Goal: Find specific fact: Find specific fact

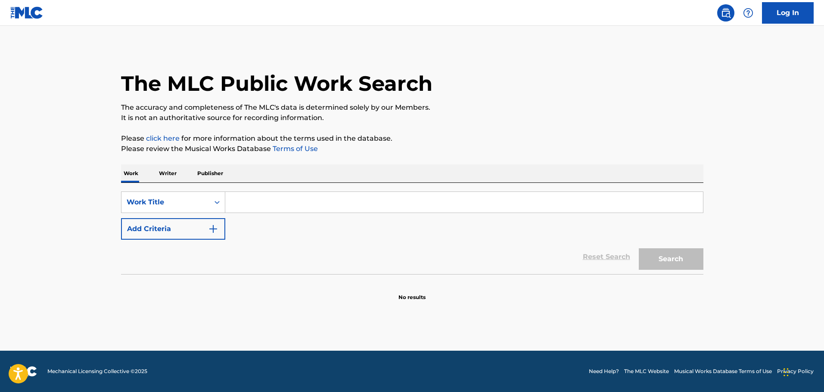
click at [285, 200] on input "Search Form" at bounding box center [464, 202] width 478 height 21
type input "ON THE BEACH"
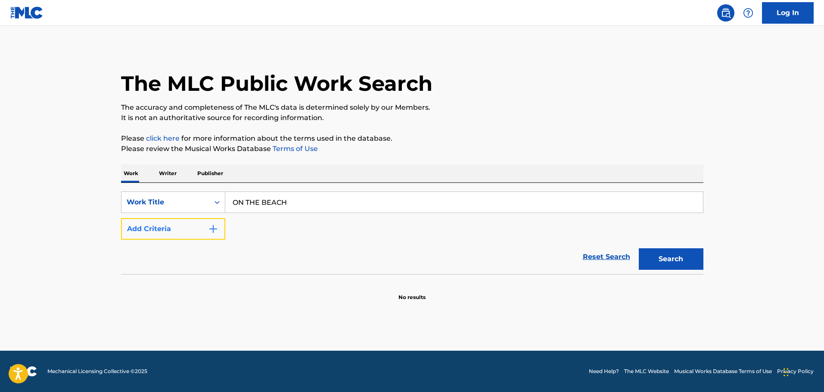
click at [183, 230] on button "Add Criteria" at bounding box center [173, 229] width 104 height 22
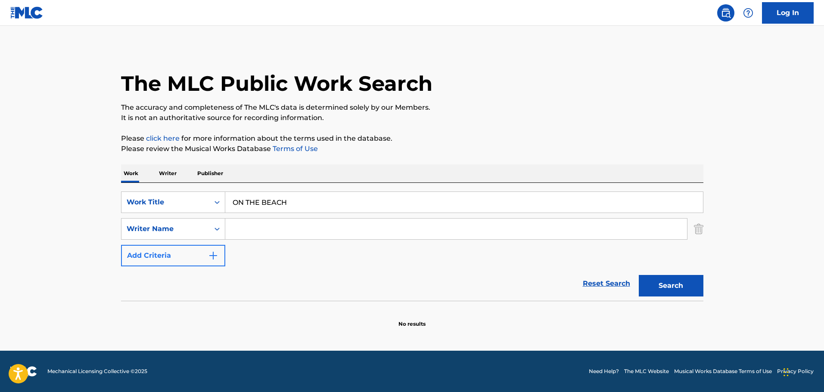
click at [183, 230] on div "Writer Name" at bounding box center [166, 229] width 78 height 10
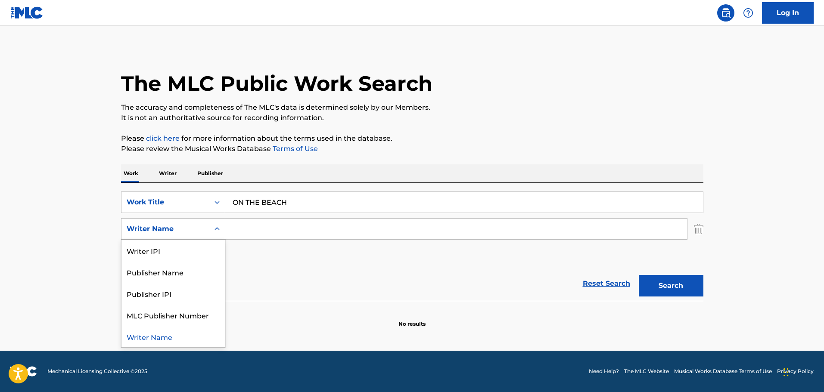
click at [288, 227] on input "Search Form" at bounding box center [456, 229] width 462 height 21
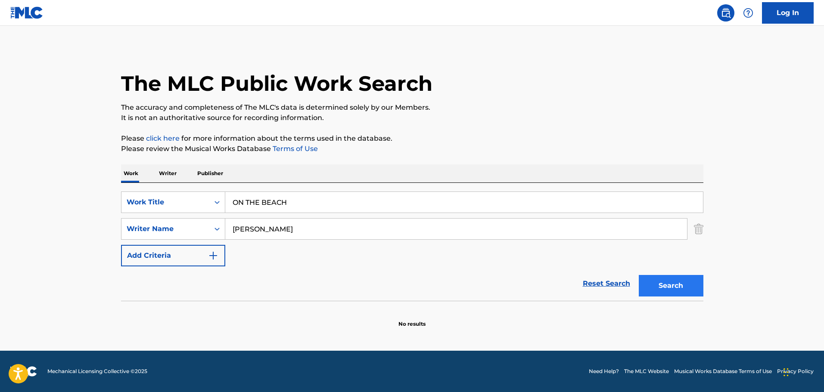
type input "[PERSON_NAME]"
click at [669, 282] on button "Search" at bounding box center [671, 286] width 65 height 22
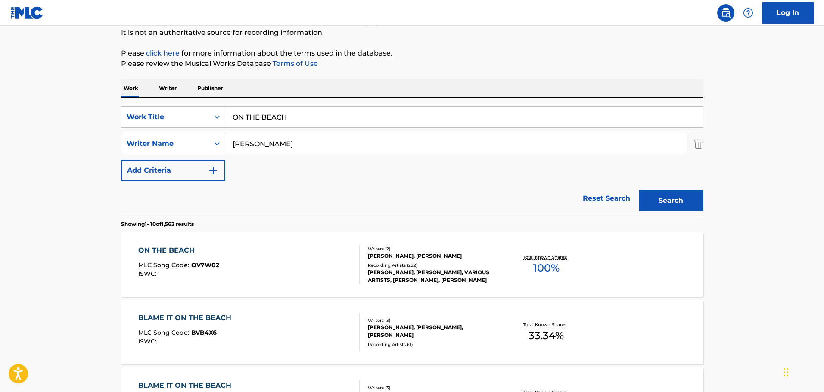
scroll to position [86, 0]
click at [388, 269] on div "[PERSON_NAME], [PERSON_NAME], VARIOUS ARTISTS, [PERSON_NAME], [PERSON_NAME]" at bounding box center [433, 276] width 130 height 16
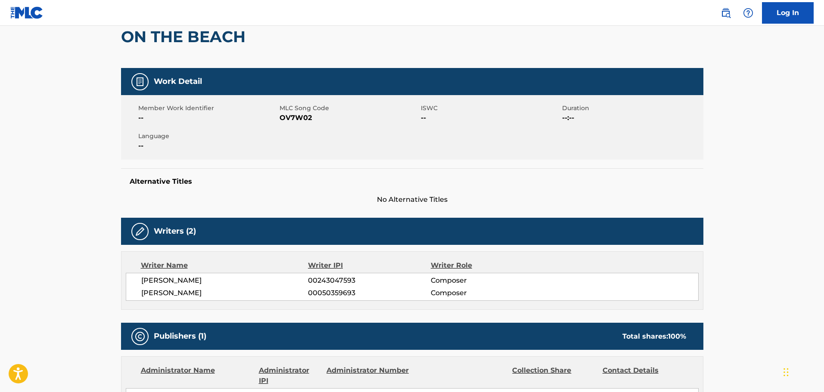
scroll to position [43, 0]
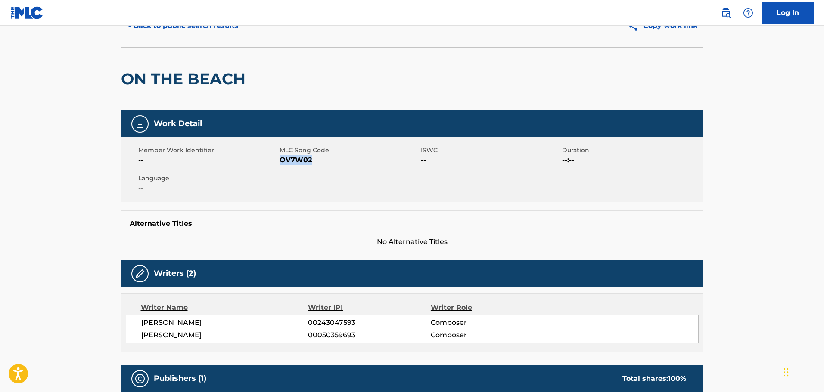
drag, startPoint x: 310, startPoint y: 161, endPoint x: 281, endPoint y: 162, distance: 29.3
click at [281, 162] on span "OV7W02" at bounding box center [349, 160] width 139 height 10
copy span "OV7W02"
